Goal: Task Accomplishment & Management: Manage account settings

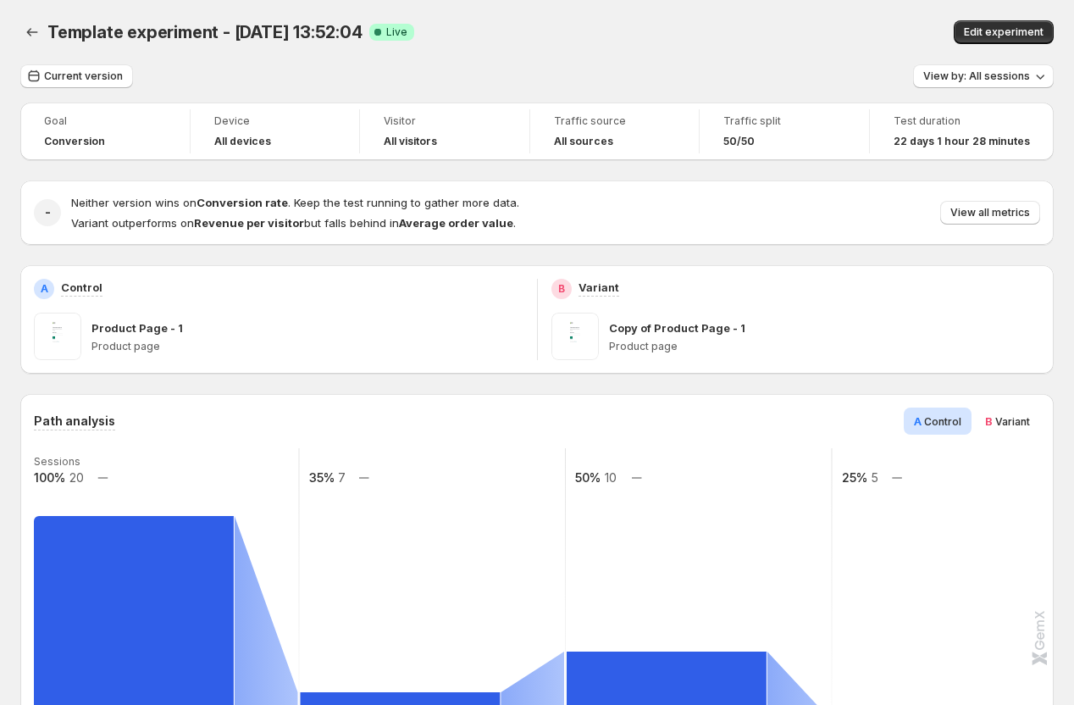
click at [83, 59] on div "Template experiment - Aug 12, 13:52:04. This page is ready Template experiment …" at bounding box center [536, 32] width 1033 height 64
click at [83, 73] on span "Current version" at bounding box center [83, 76] width 79 height 14
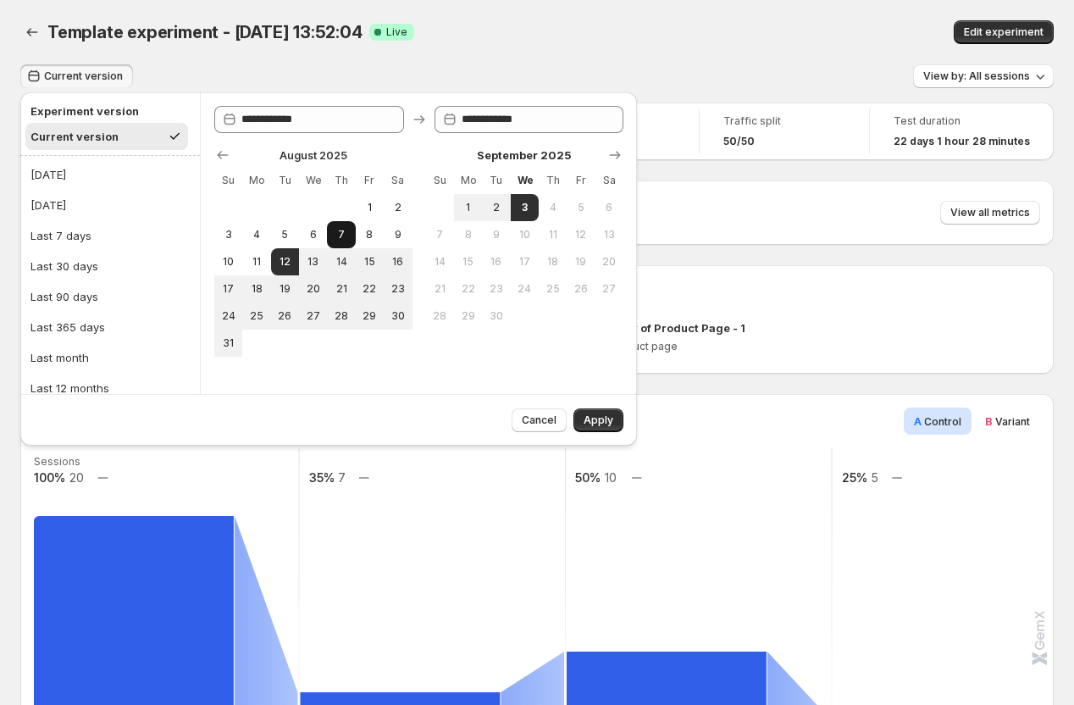
click at [340, 229] on span "7" at bounding box center [341, 235] width 14 height 14
type input "**********"
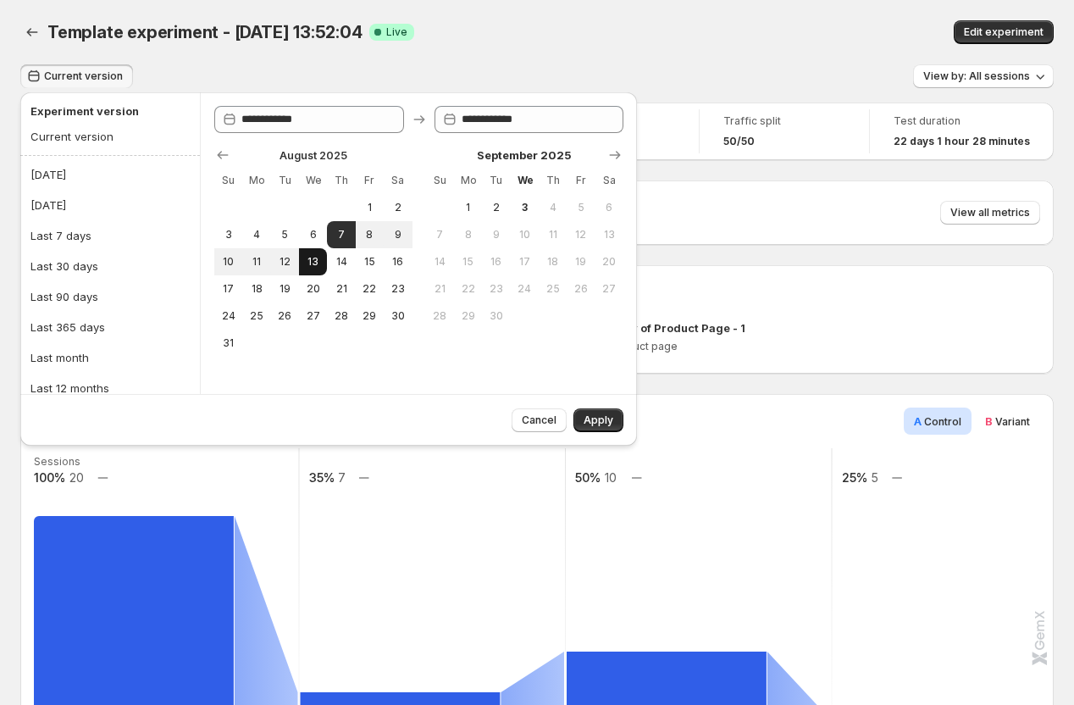
click at [312, 270] on button "13" at bounding box center [313, 261] width 28 height 27
type input "**********"
click at [588, 419] on span "Apply" at bounding box center [598, 420] width 30 height 14
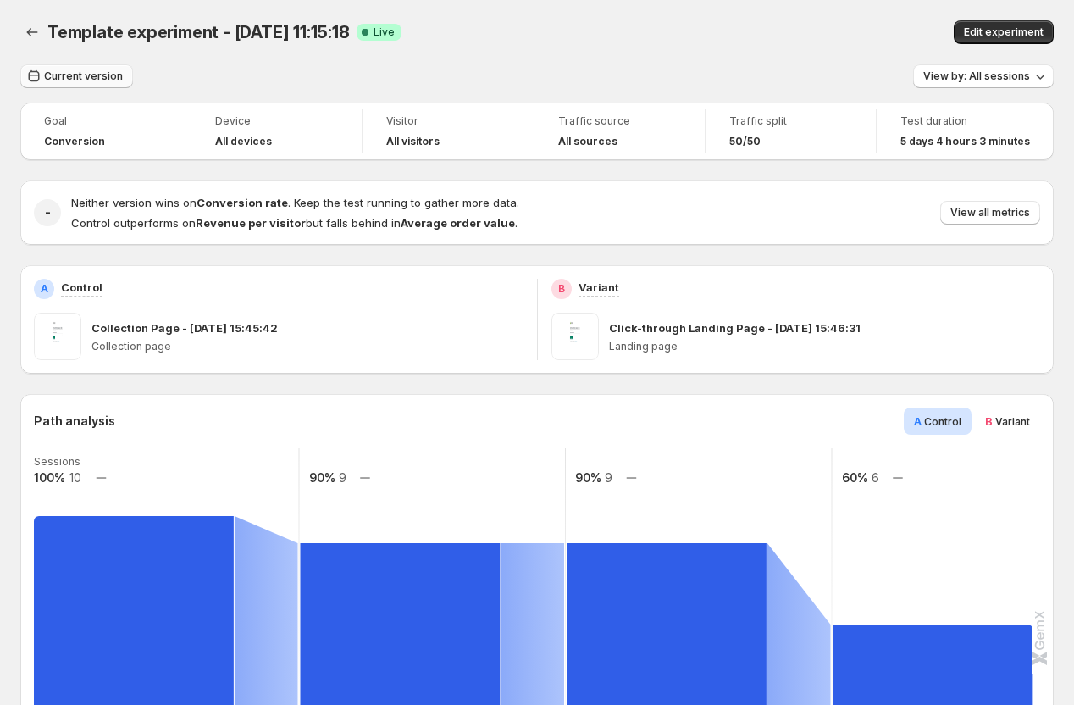
click at [80, 80] on span "Current version" at bounding box center [83, 76] width 79 height 14
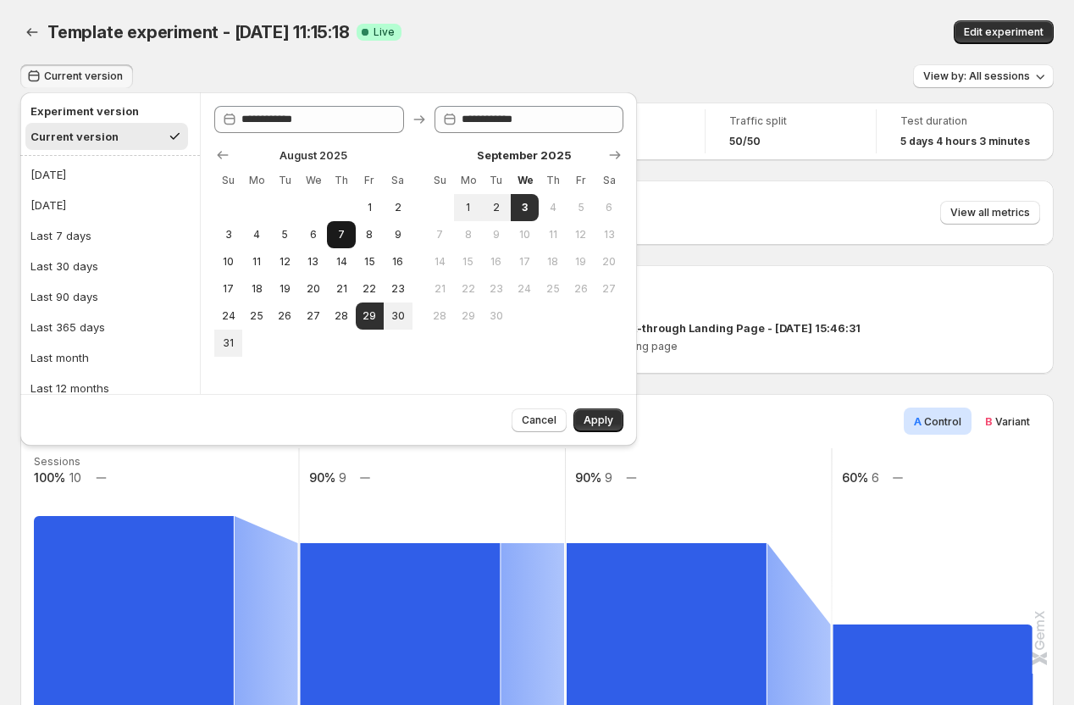
click at [347, 229] on span "7" at bounding box center [341, 235] width 14 height 14
type input "**********"
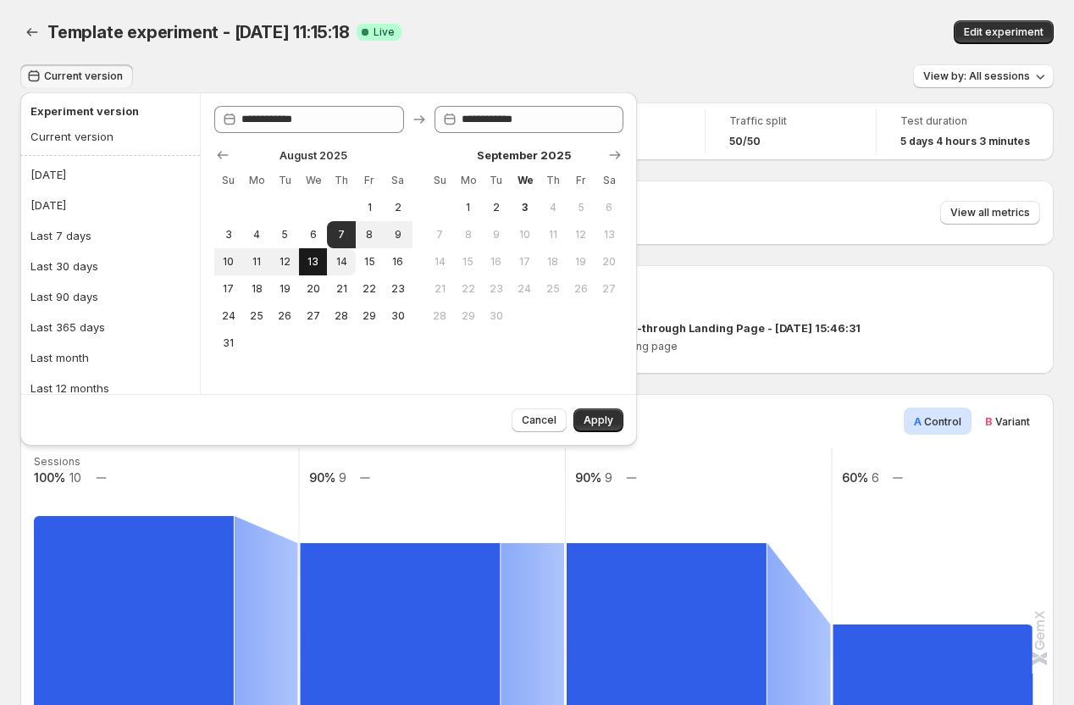
click at [320, 259] on span "13" at bounding box center [313, 262] width 14 height 14
type input "**********"
click at [611, 425] on span "Apply" at bounding box center [598, 420] width 30 height 14
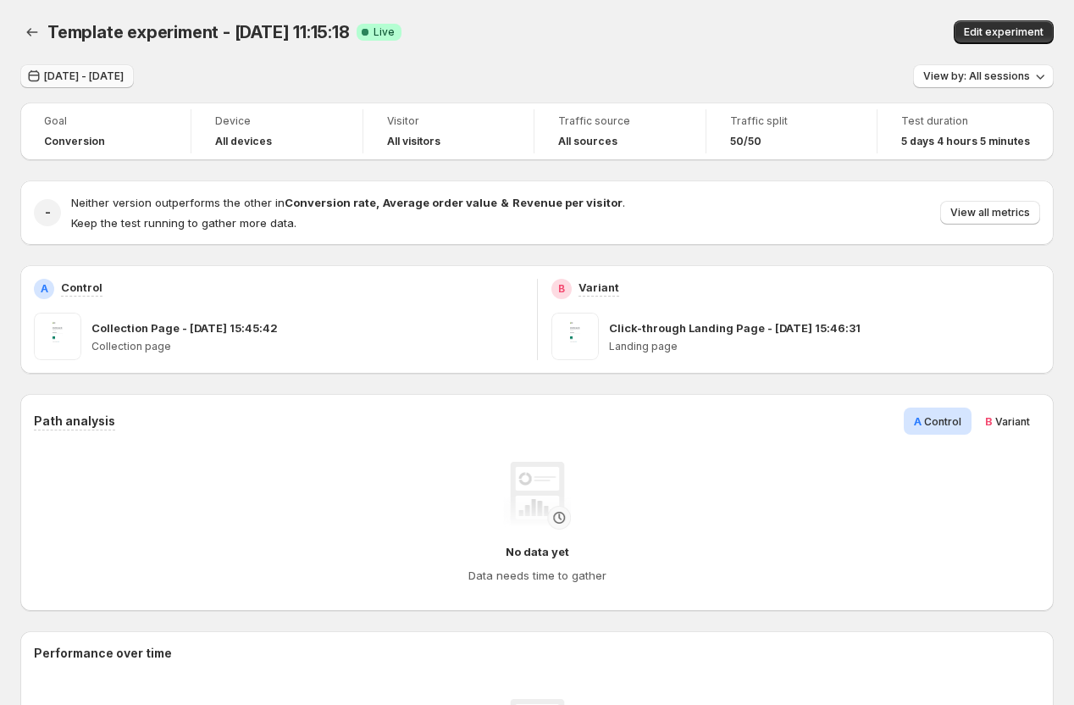
click at [124, 78] on span "[DATE] - [DATE]" at bounding box center [84, 76] width 80 height 14
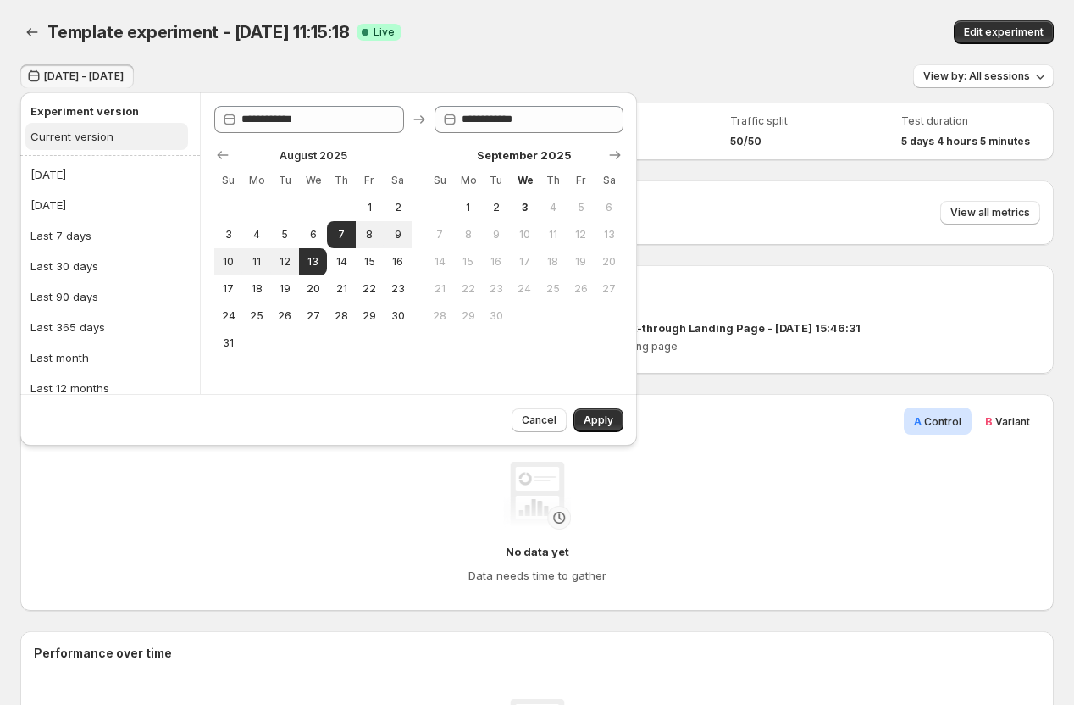
click at [83, 135] on div "Current version" at bounding box center [71, 136] width 83 height 17
type input "**********"
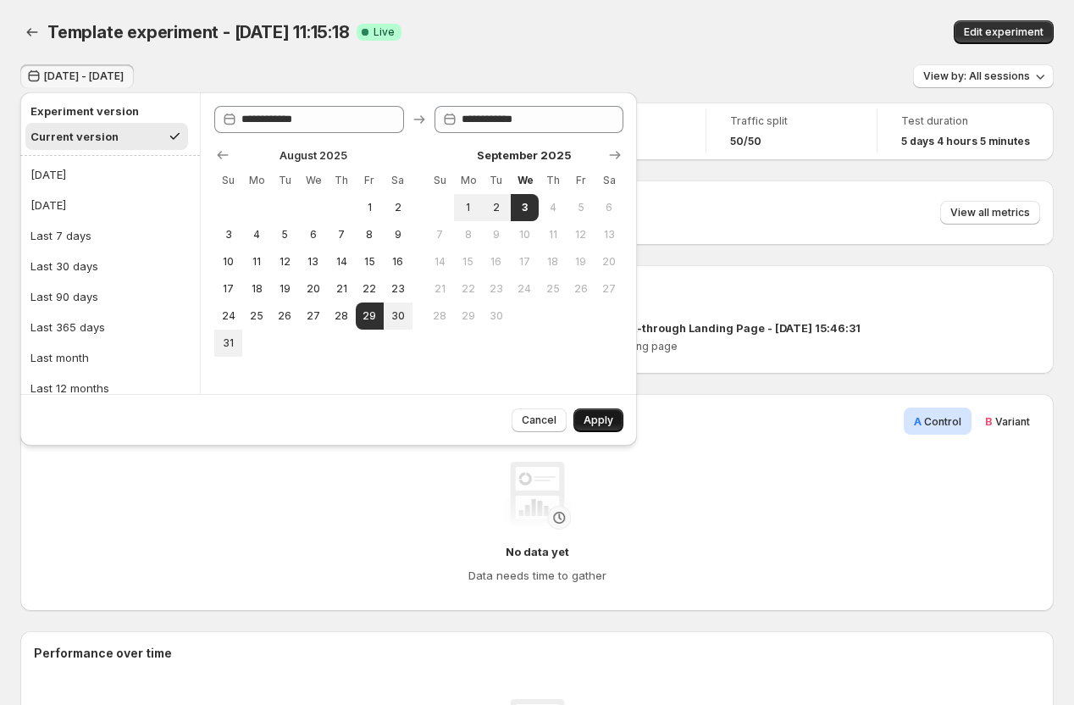
click at [609, 419] on span "Apply" at bounding box center [598, 420] width 30 height 14
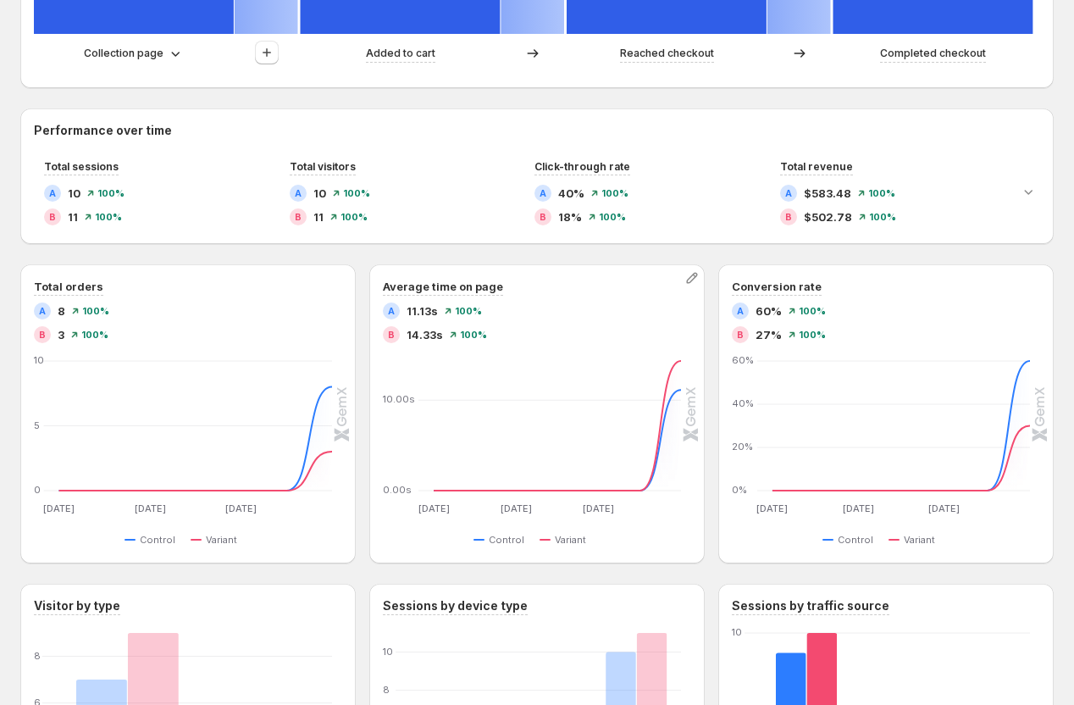
scroll to position [790, 0]
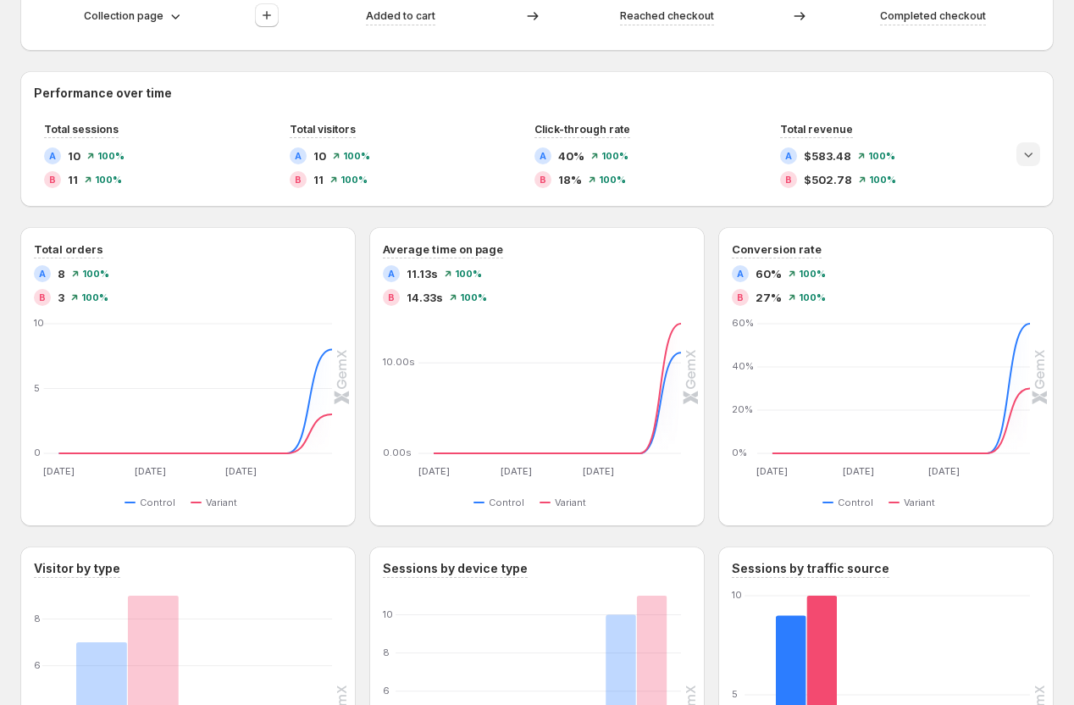
click at [1032, 155] on icon "Expand chart" at bounding box center [1028, 154] width 17 height 17
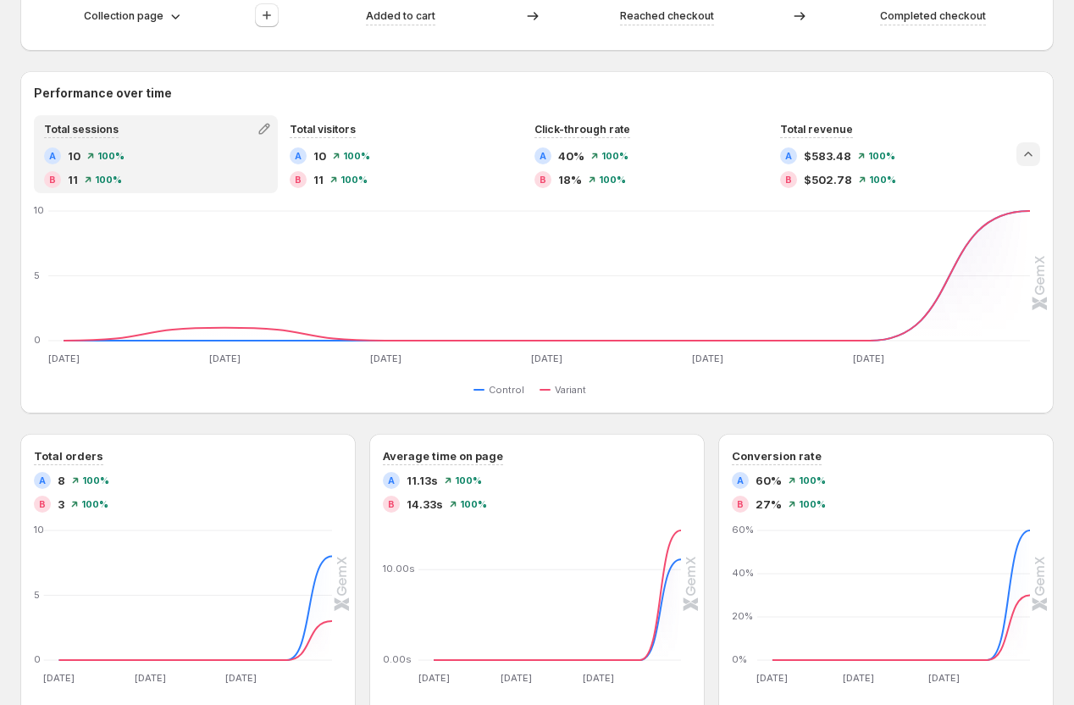
click at [1032, 155] on icon "Collapse chart" at bounding box center [1028, 154] width 17 height 17
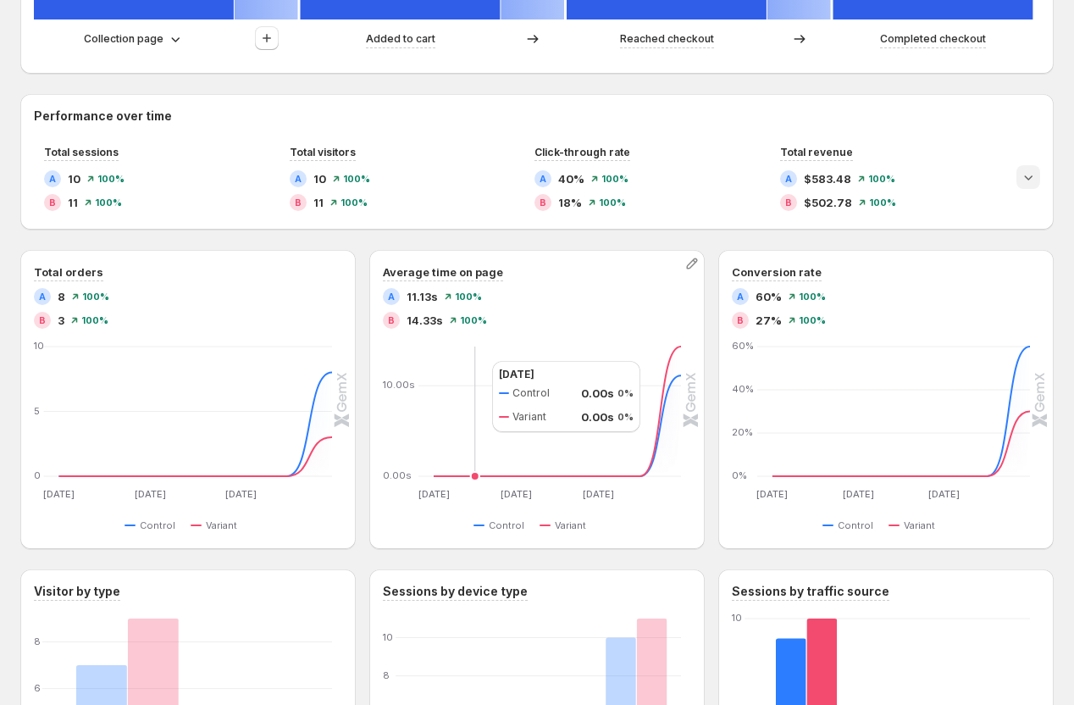
scroll to position [694, 0]
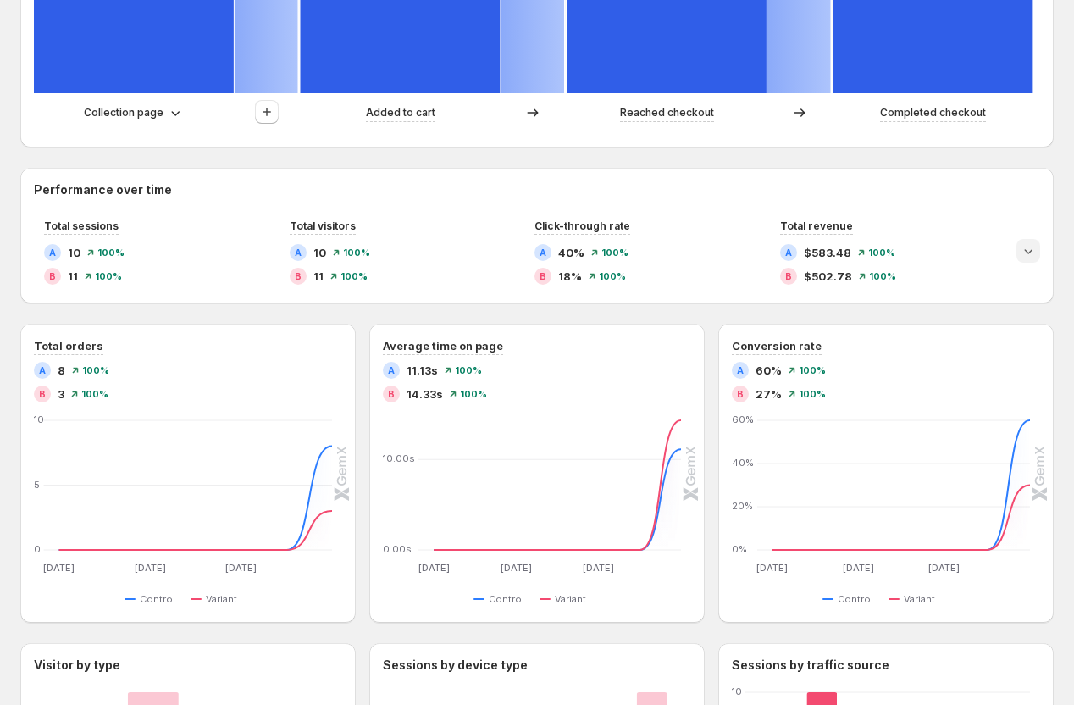
click at [1028, 250] on icon "Expand chart" at bounding box center [1028, 250] width 17 height 17
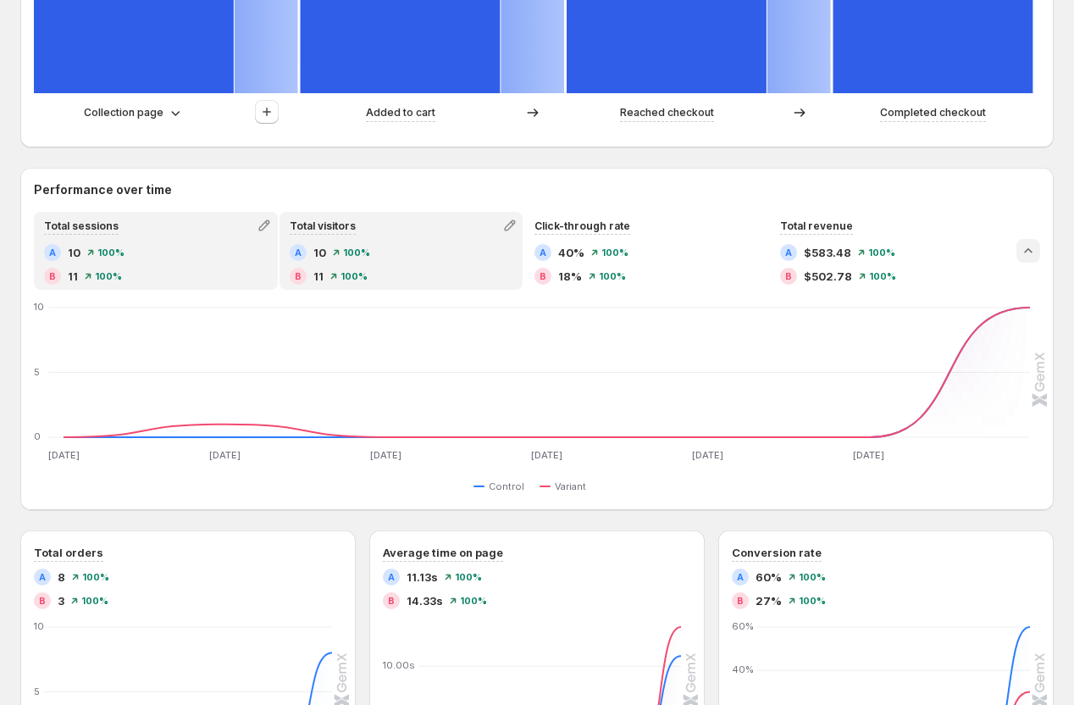
click at [435, 255] on div "A 10 100%" at bounding box center [402, 252] width 224 height 17
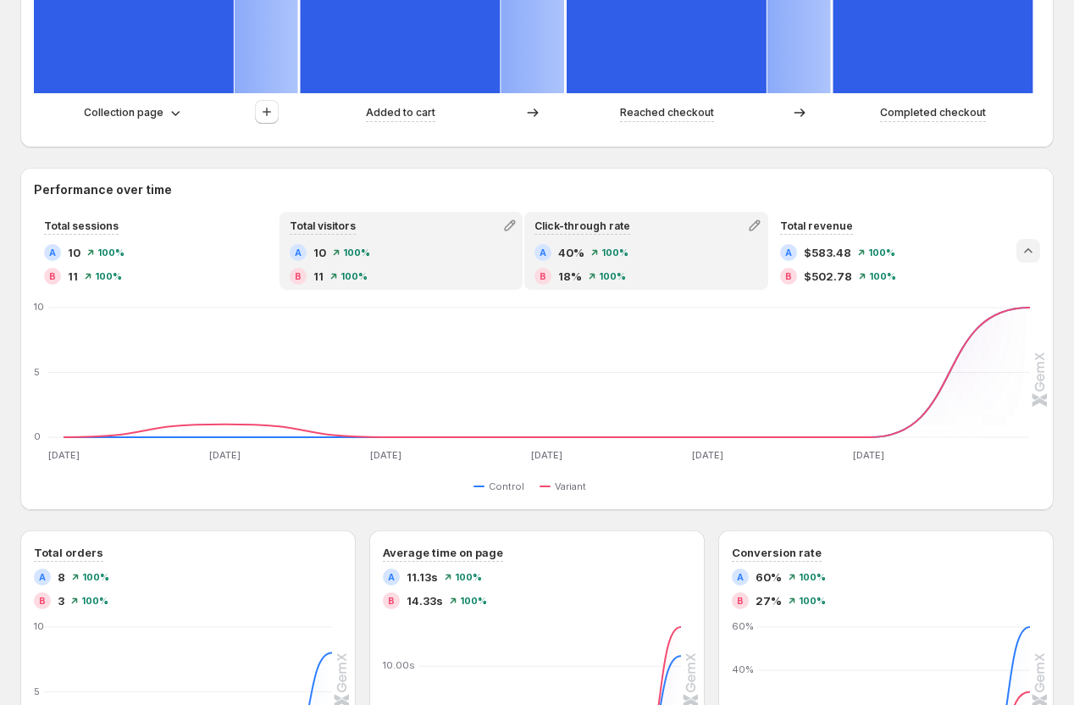
click at [646, 254] on div "A 40% 100%" at bounding box center [646, 252] width 224 height 17
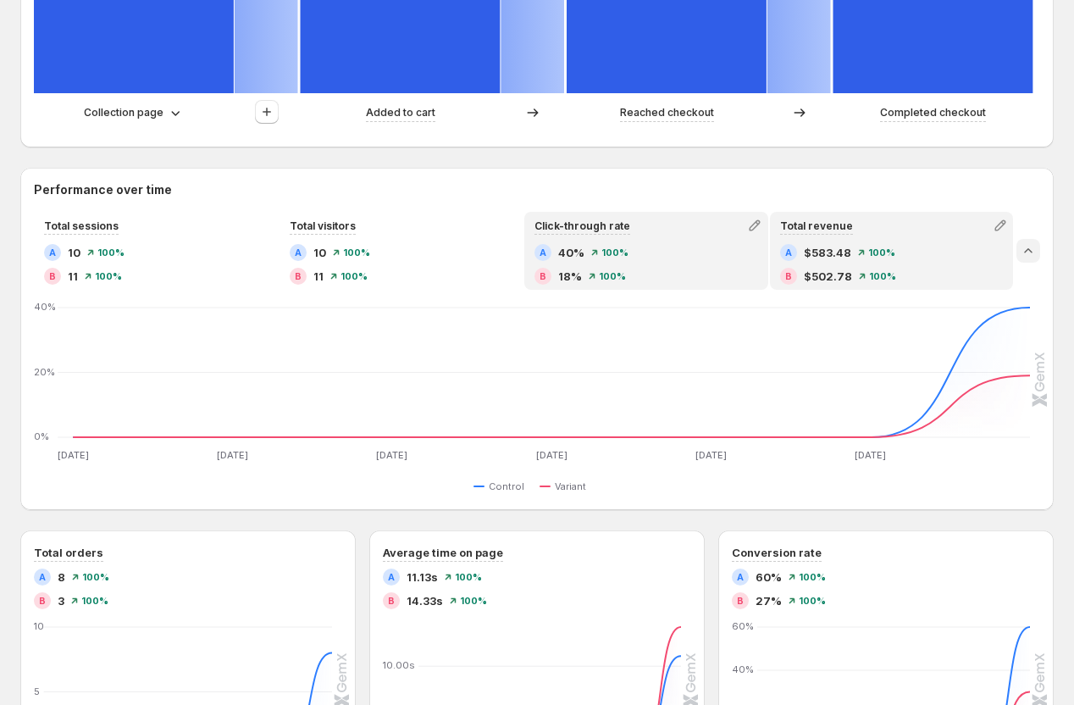
click at [899, 276] on div "B $502.78 100%" at bounding box center [892, 276] width 224 height 17
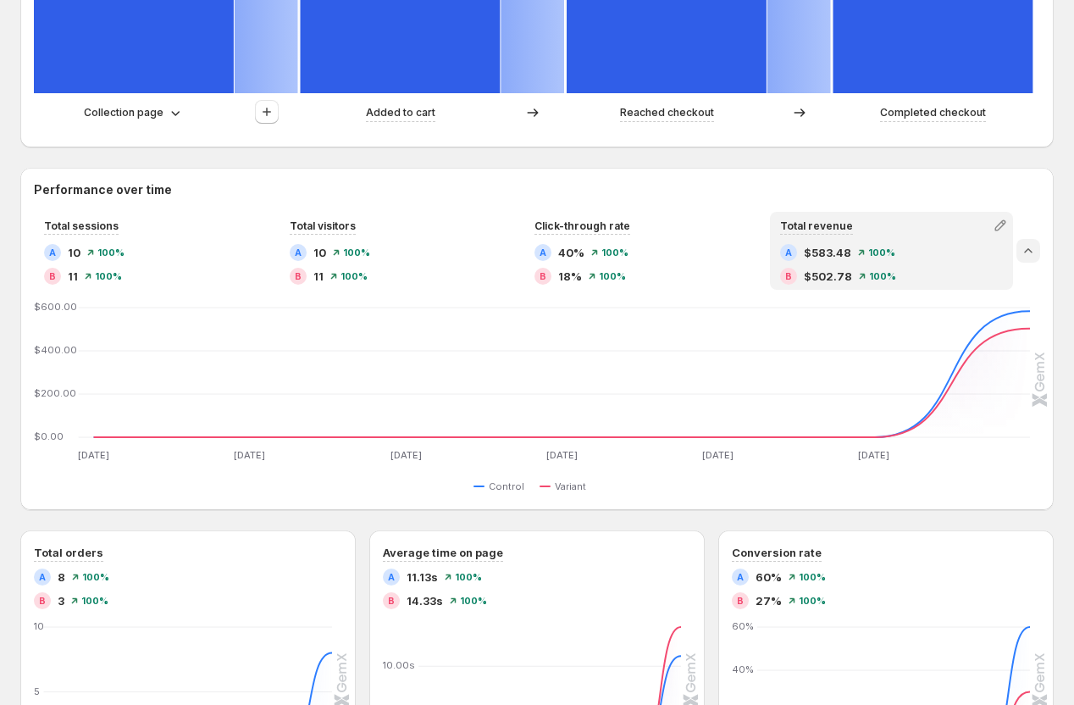
click at [1030, 248] on icon "Collapse chart" at bounding box center [1028, 250] width 17 height 17
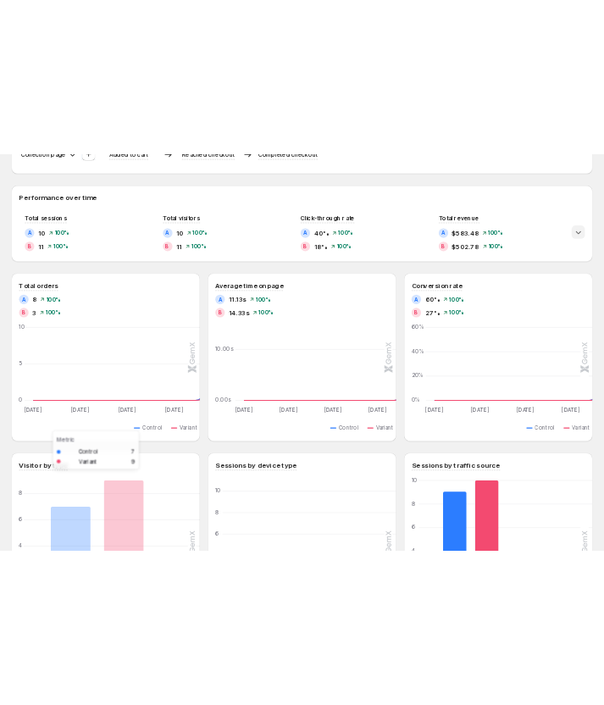
scroll to position [807, 0]
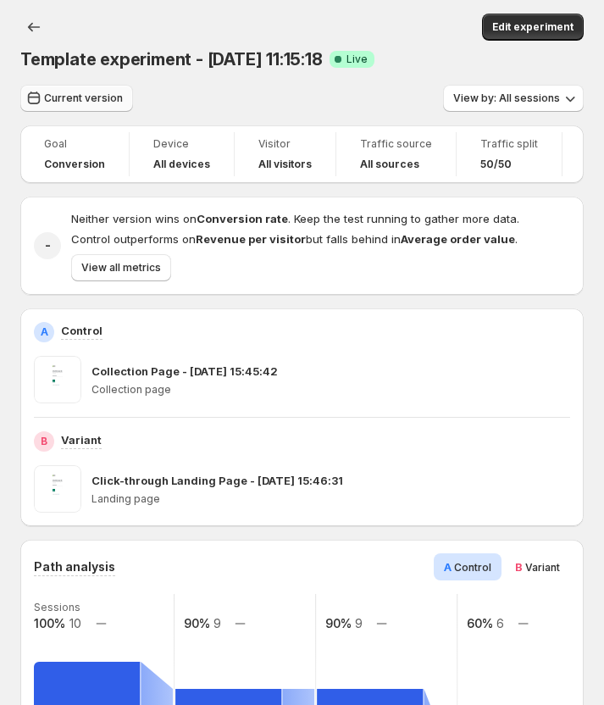
click at [95, 101] on span "Current version" at bounding box center [83, 98] width 79 height 14
select select "**********"
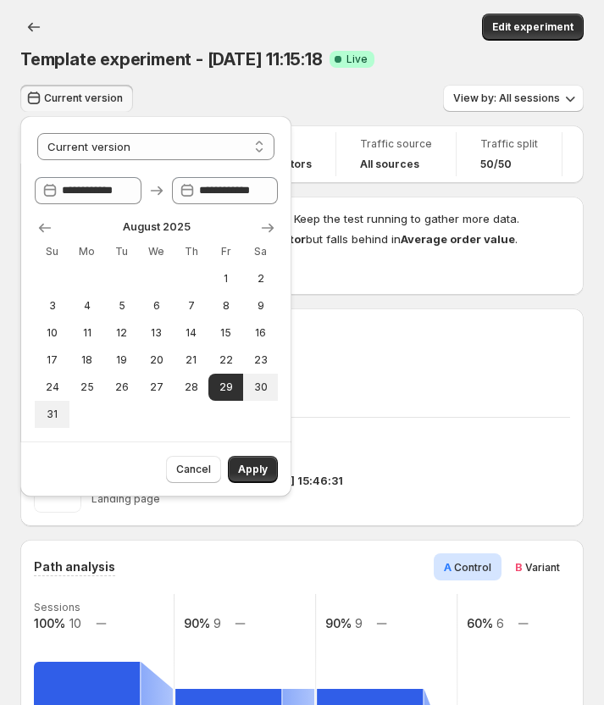
click at [207, 91] on div "Current version View by: All sessions" at bounding box center [301, 98] width 563 height 27
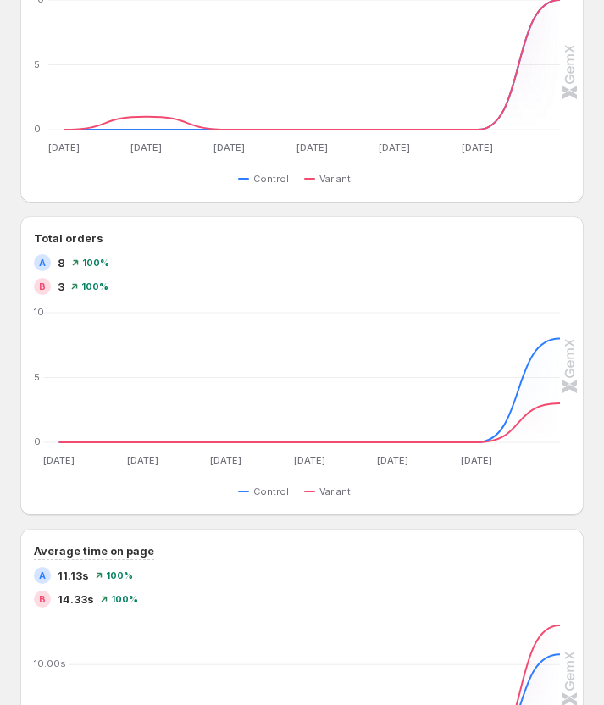
scroll to position [1142, 0]
